Goal: Task Accomplishment & Management: Manage account settings

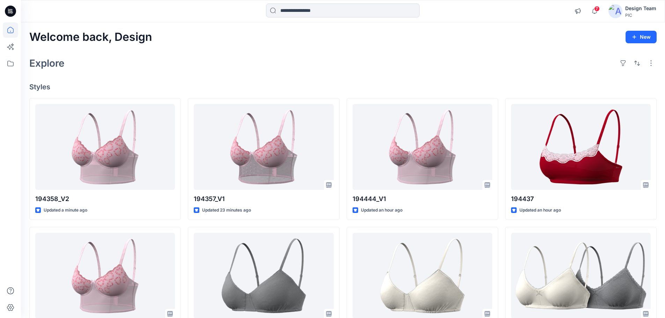
click at [634, 6] on div "Design Team" at bounding box center [640, 8] width 31 height 8
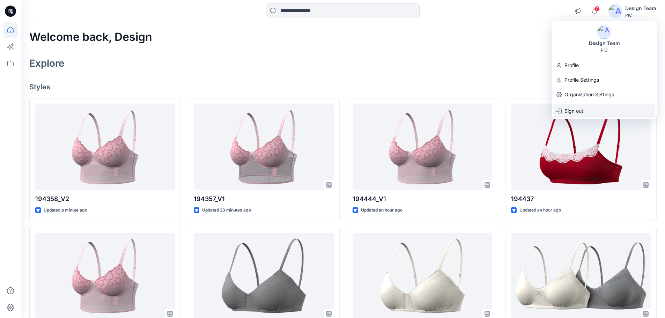
click at [580, 107] on p "Sign out" at bounding box center [574, 110] width 19 height 13
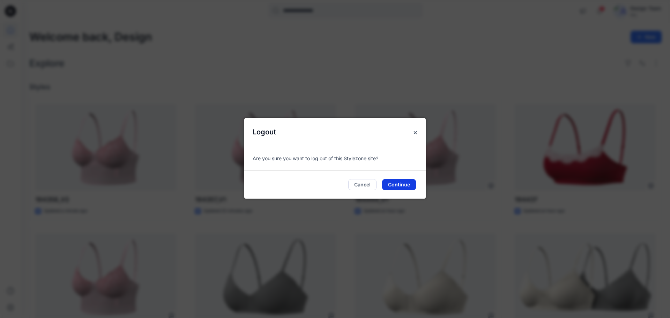
click at [403, 190] on button "Continue" at bounding box center [399, 184] width 34 height 11
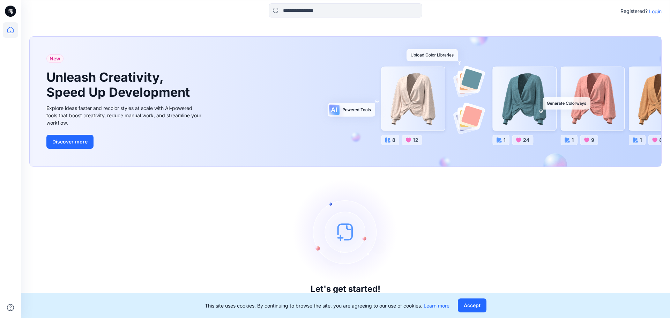
click at [652, 12] on p "Login" at bounding box center [656, 11] width 13 height 7
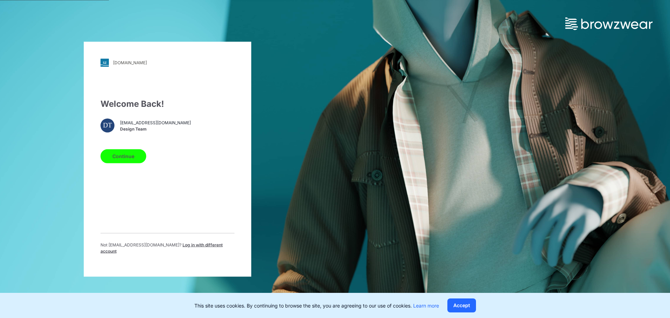
click at [137, 158] on button "Continue" at bounding box center [124, 156] width 46 height 14
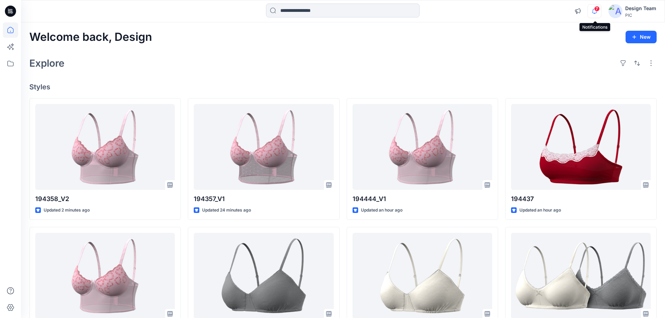
click at [600, 12] on icon "button" at bounding box center [594, 11] width 13 height 14
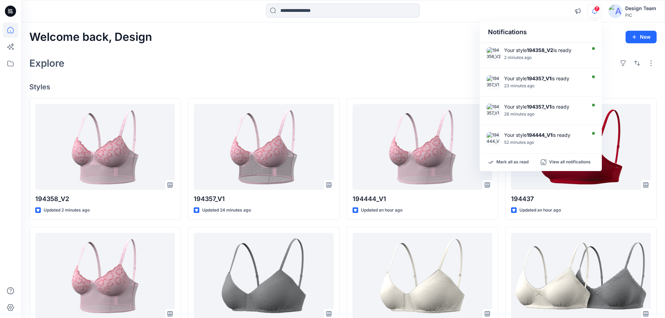
click at [360, 48] on div "Welcome back, Design New Explore Styles 194358_V2 Updated 2 minutes ago 194444_…" at bounding box center [343, 266] width 644 height 489
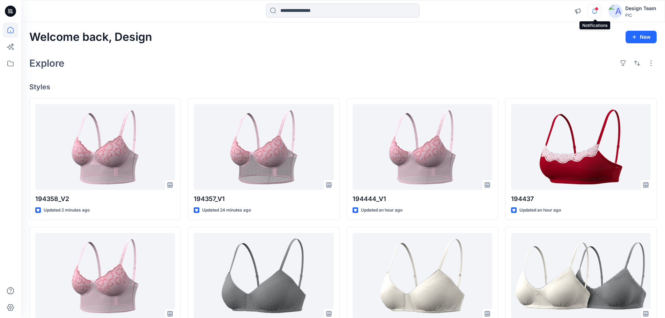
click at [590, 15] on icon "button" at bounding box center [594, 11] width 13 height 14
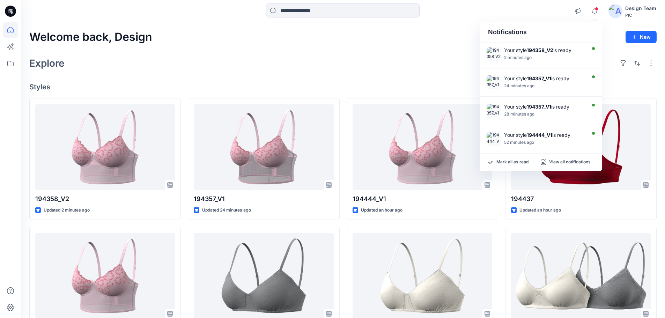
click at [214, 71] on div "Explore" at bounding box center [343, 63] width 628 height 17
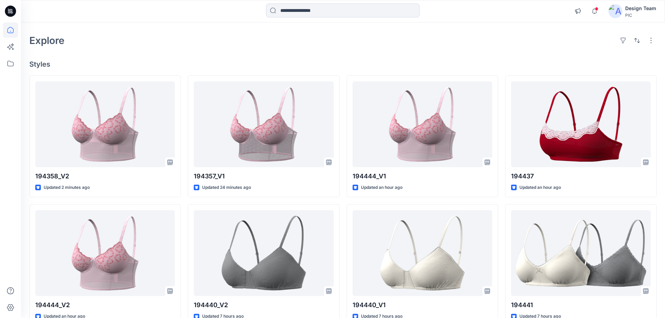
scroll to position [35, 0]
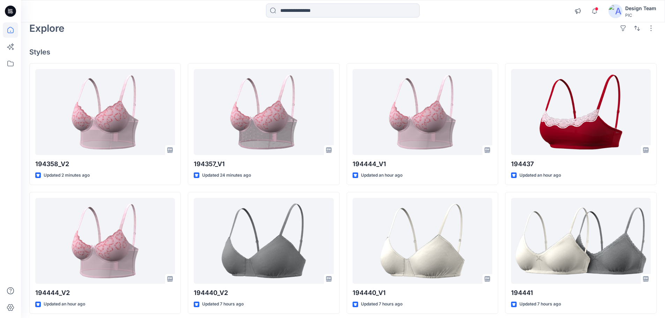
drag, startPoint x: 424, startPoint y: 36, endPoint x: 418, endPoint y: 39, distance: 6.6
click at [424, 35] on div "Explore" at bounding box center [343, 28] width 628 height 17
